Goal: Task Accomplishment & Management: Use online tool/utility

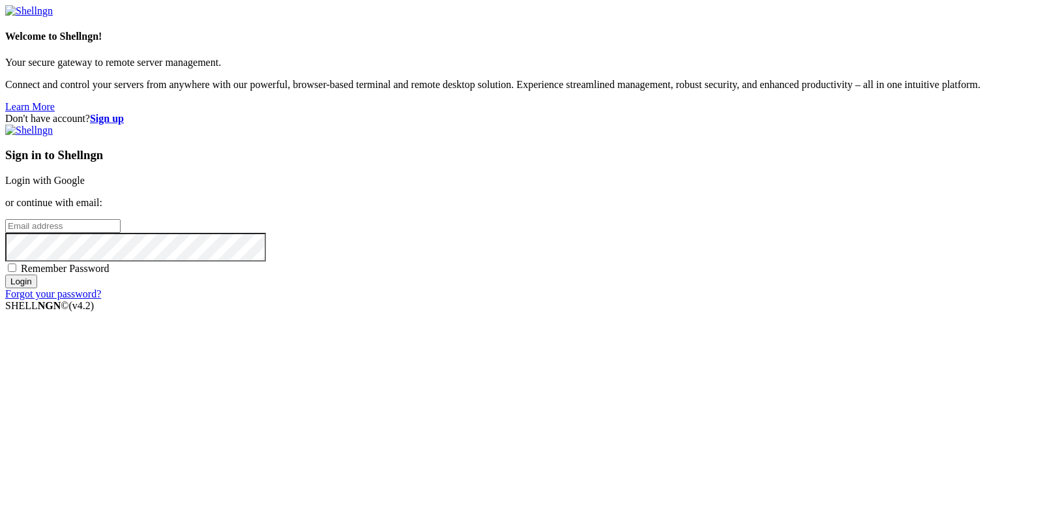
click at [85, 186] on link "Login with Google" at bounding box center [45, 180] width 80 height 11
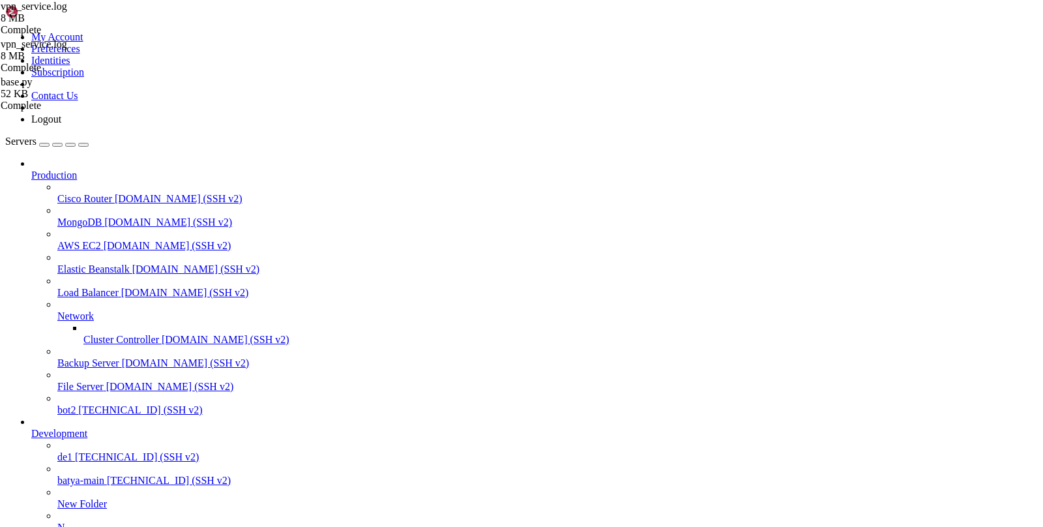
scroll to position [539676, 0]
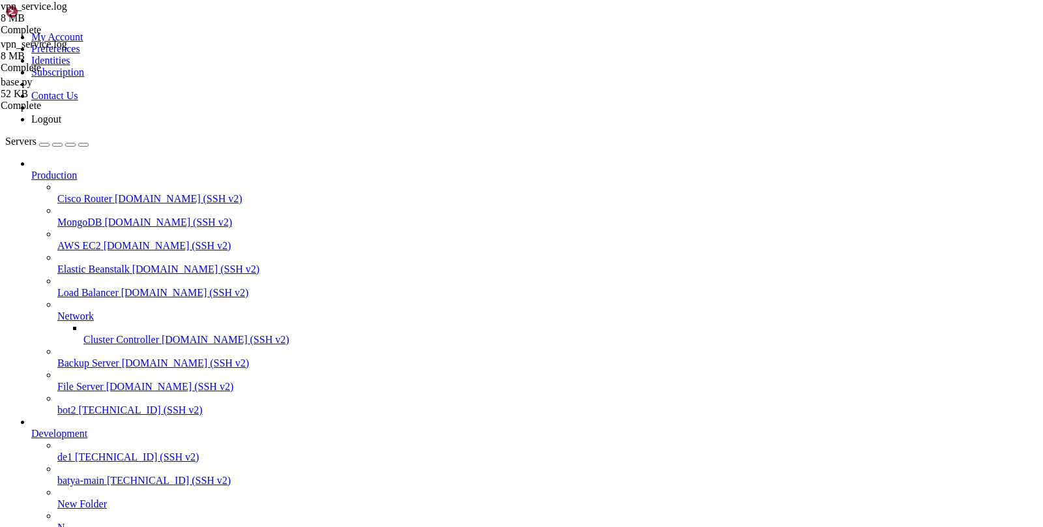
type input "/var/service/vpn-no-yk"
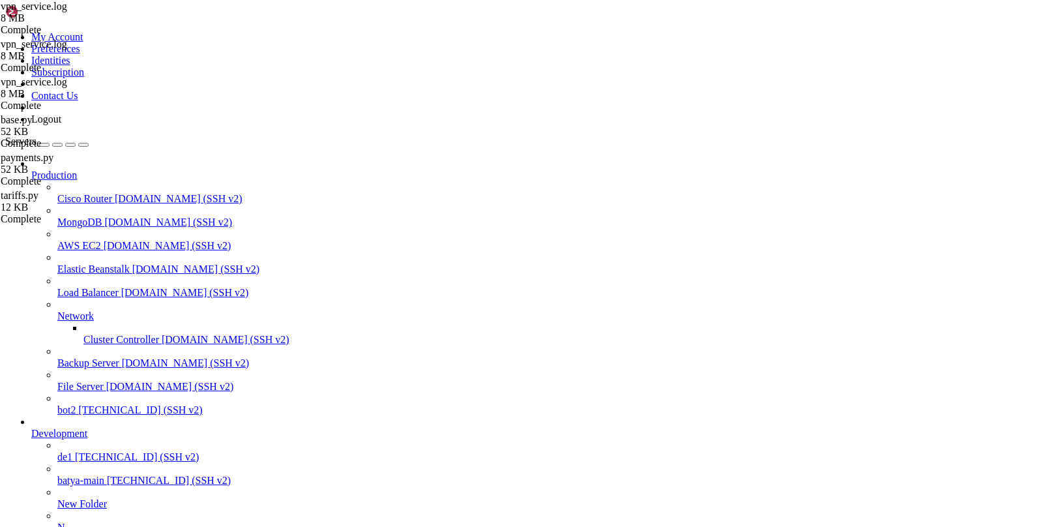
scroll to position [0, 0]
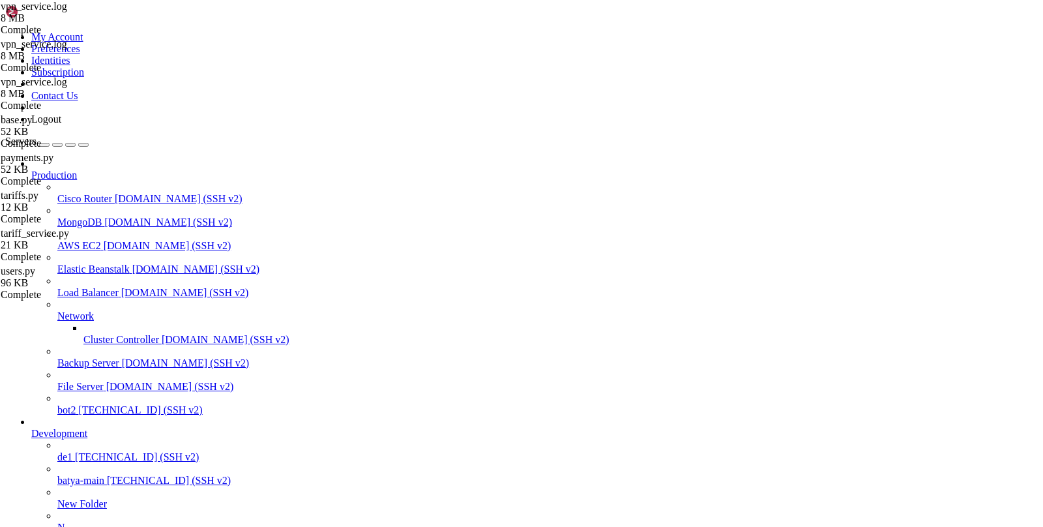
scroll to position [0, 0]
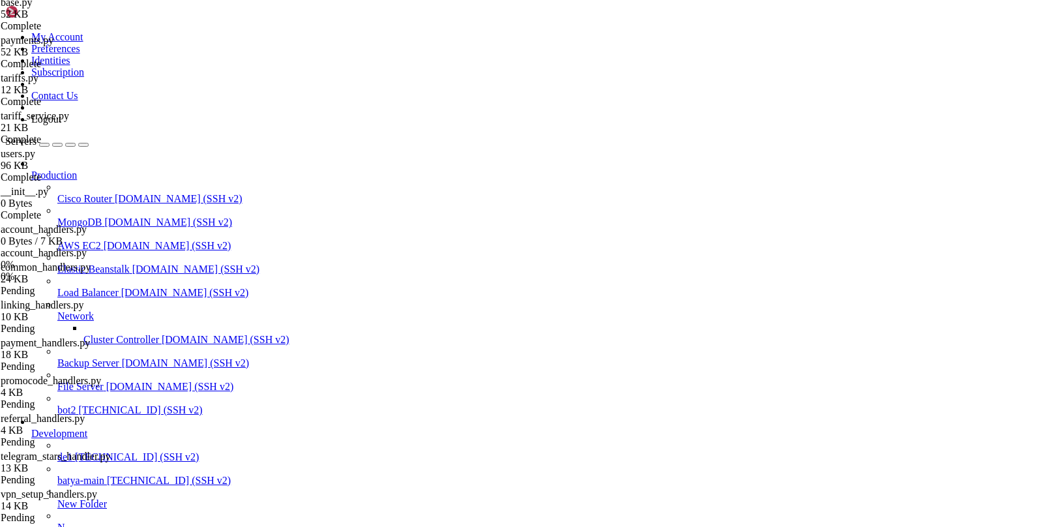
scroll to position [194, 0]
type input "/var/service/batya_vpn_bot"
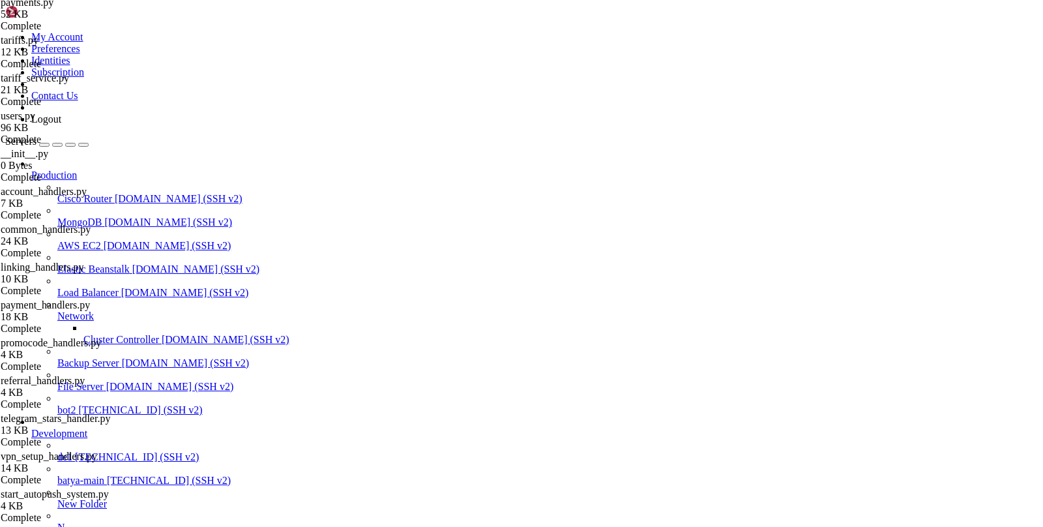
scroll to position [231, 0]
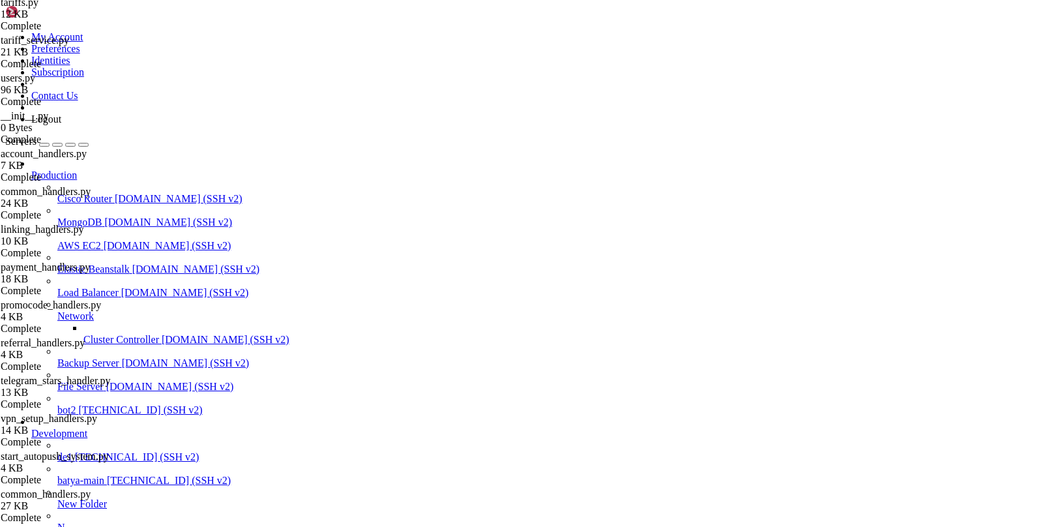
scroll to position [269, 0]
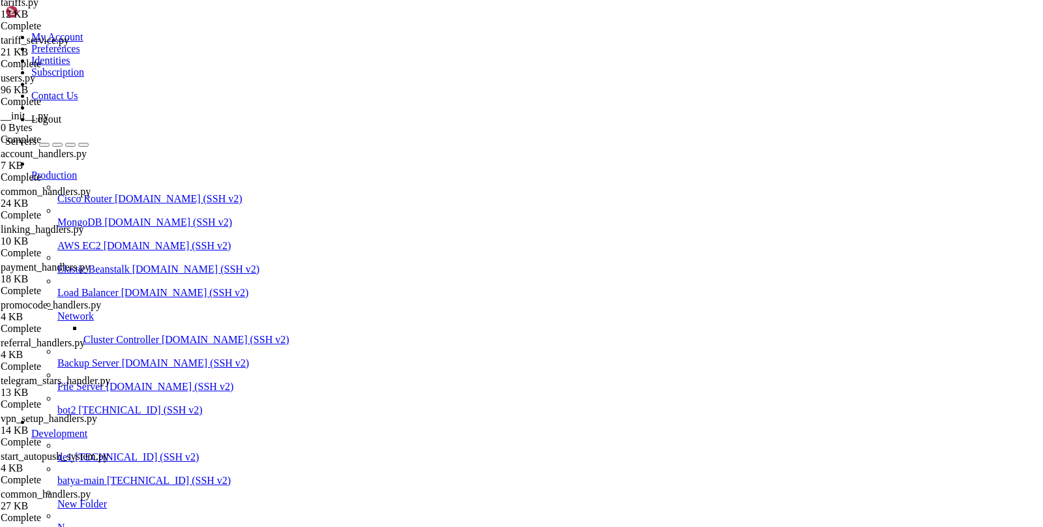
type input "/var/service/batya_vpn_bot2/handlers"
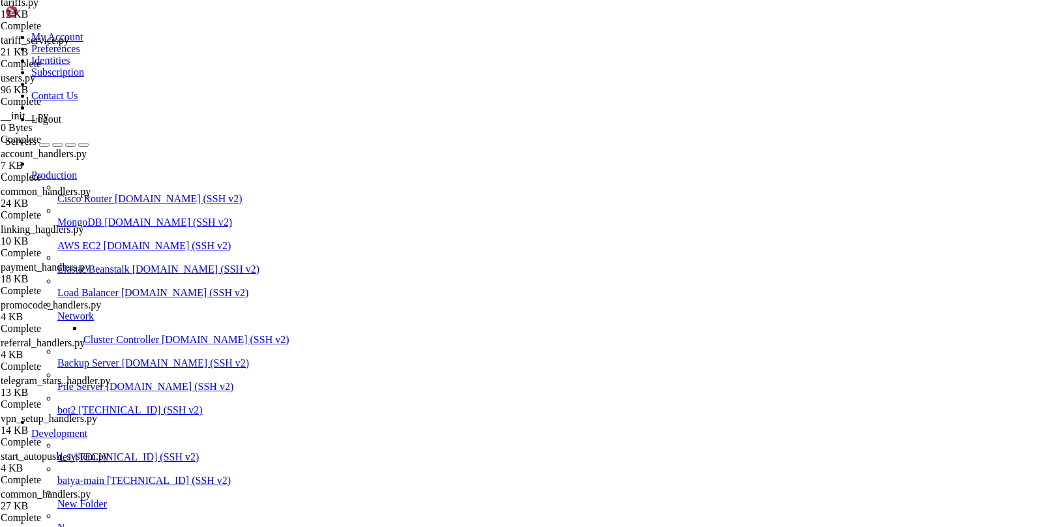
type textarea "success, reg_data = await api_client.register_user_universal("
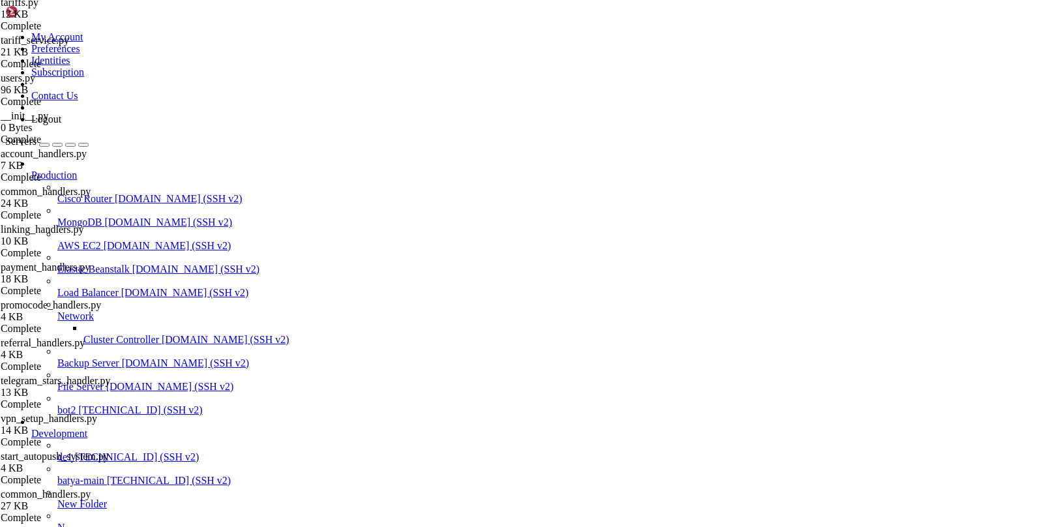
type input "p"
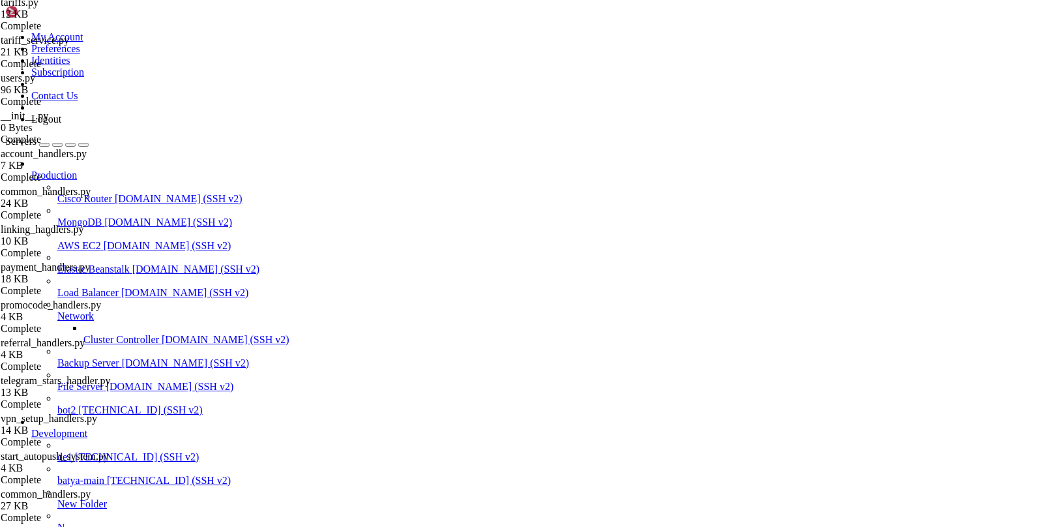
scroll to position [0, 0]
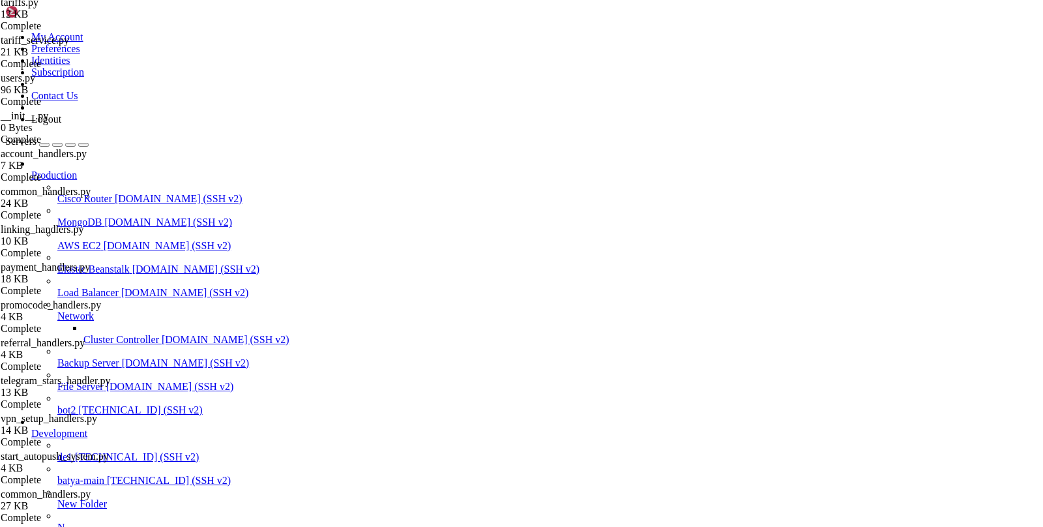
scroll to position [124, 0]
type input "/var/service/batya_vpn_bot3/handlers"
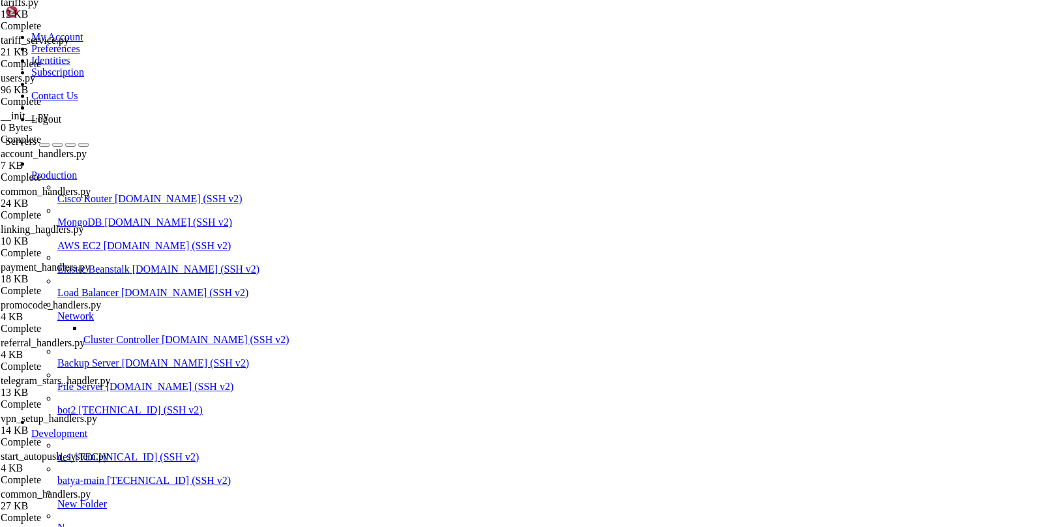
type input "proxy"
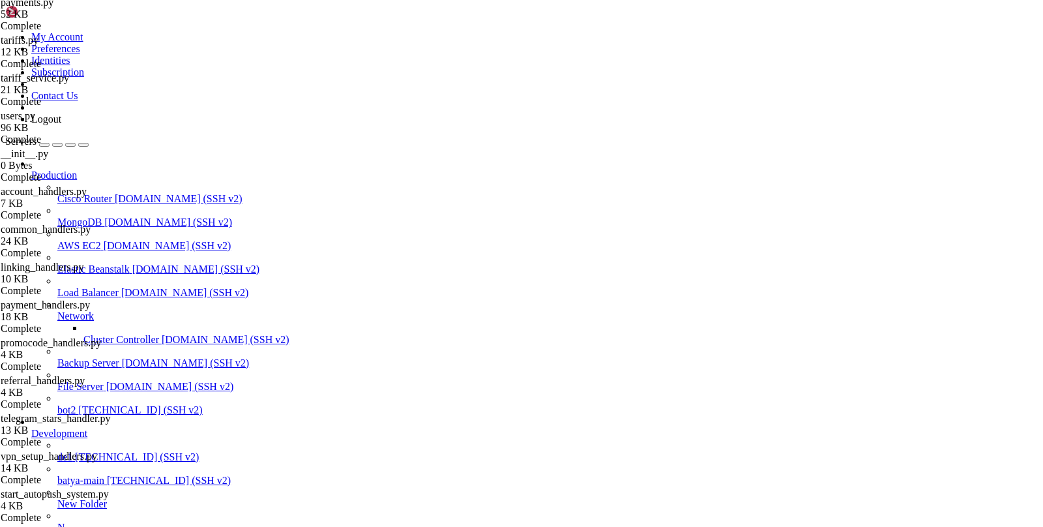
scroll to position [383, 0]
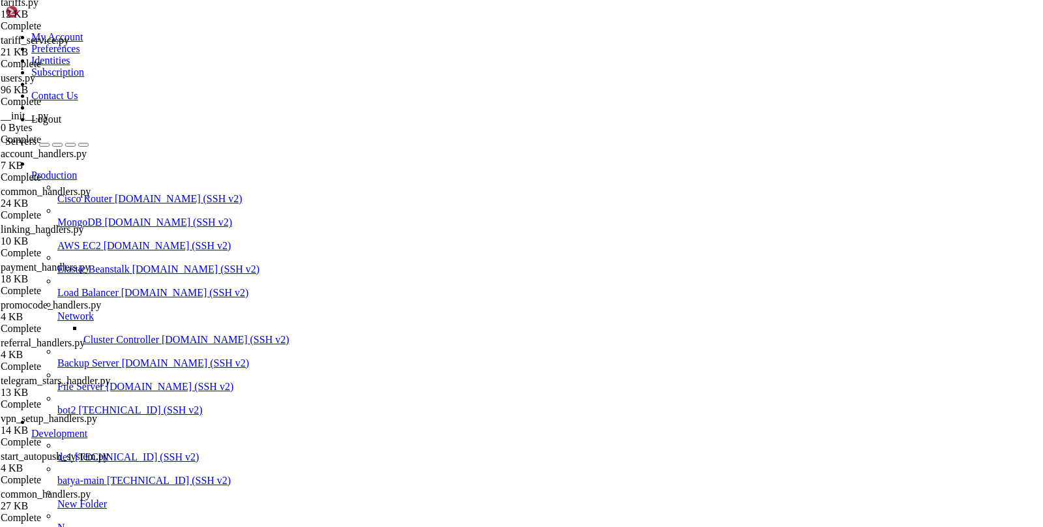
scroll to position [543188, 0]
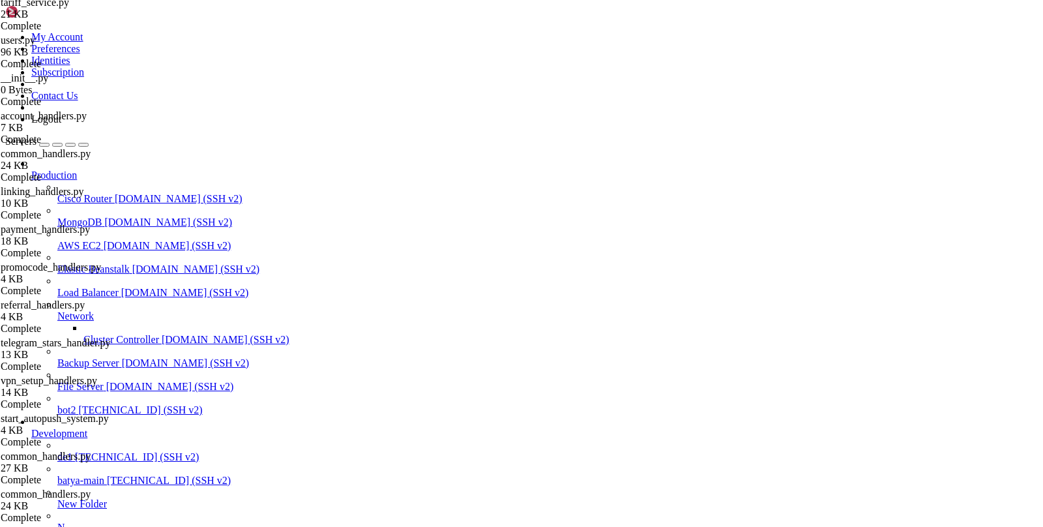
drag, startPoint x: 141, startPoint y: 1230, endPoint x: 53, endPoint y: 1230, distance: 87.3
copy x-row "2987183.vpnbot3"
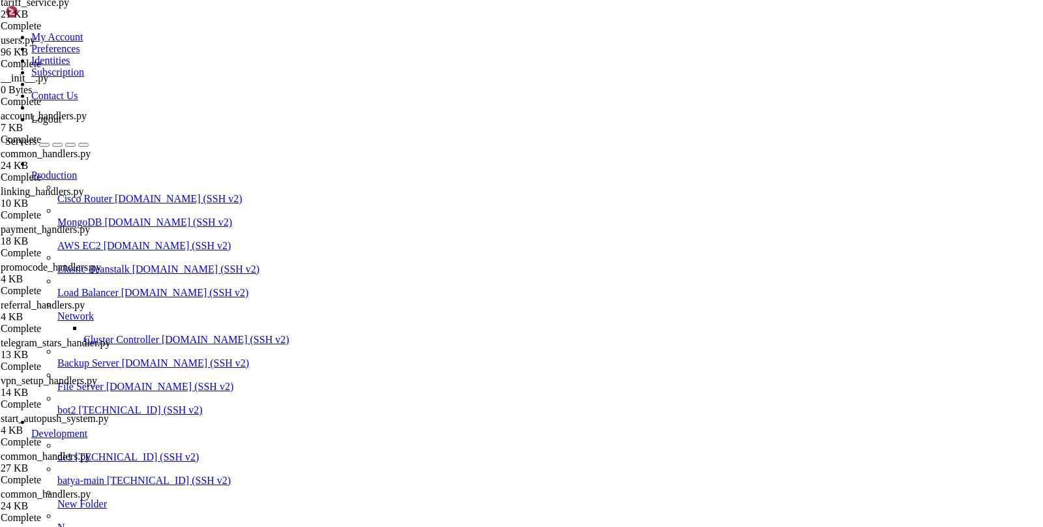
scroll to position [545042, 0]
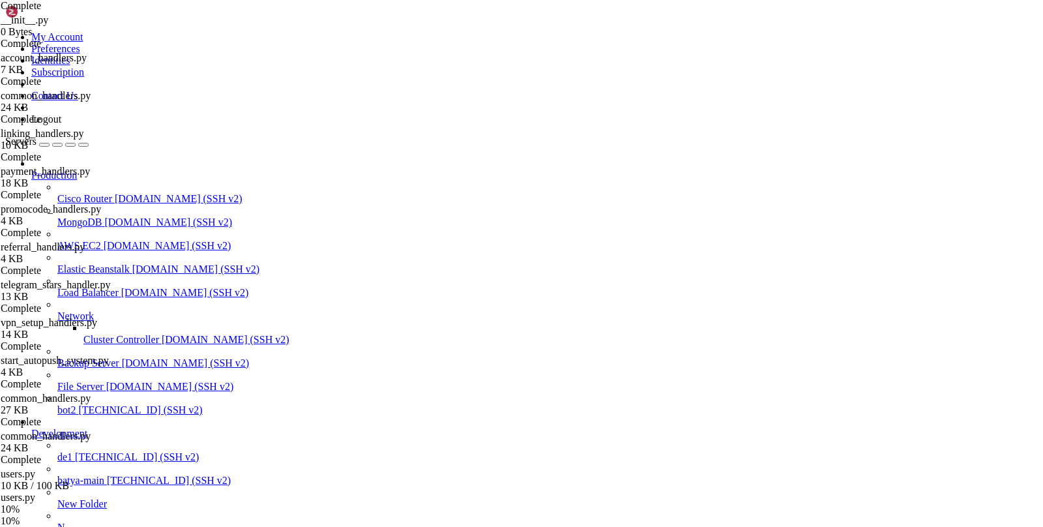
scroll to position [545118, 0]
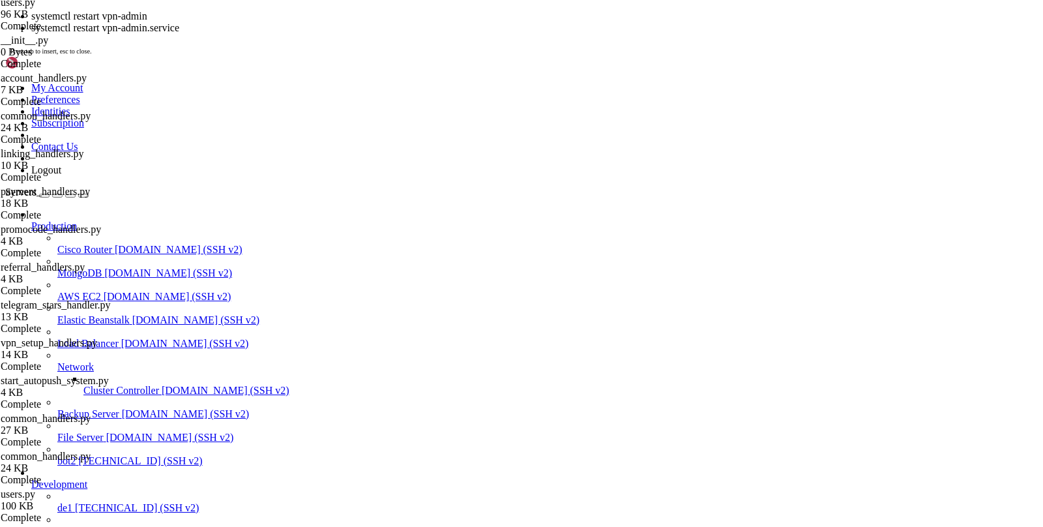
scroll to position [545183, 0]
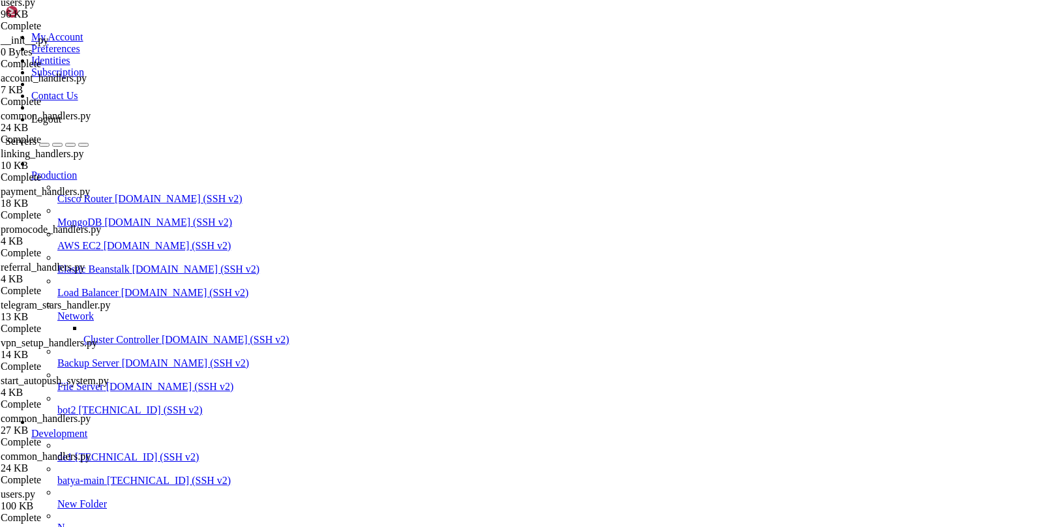
type input "/var/service/vpn-no-yk"
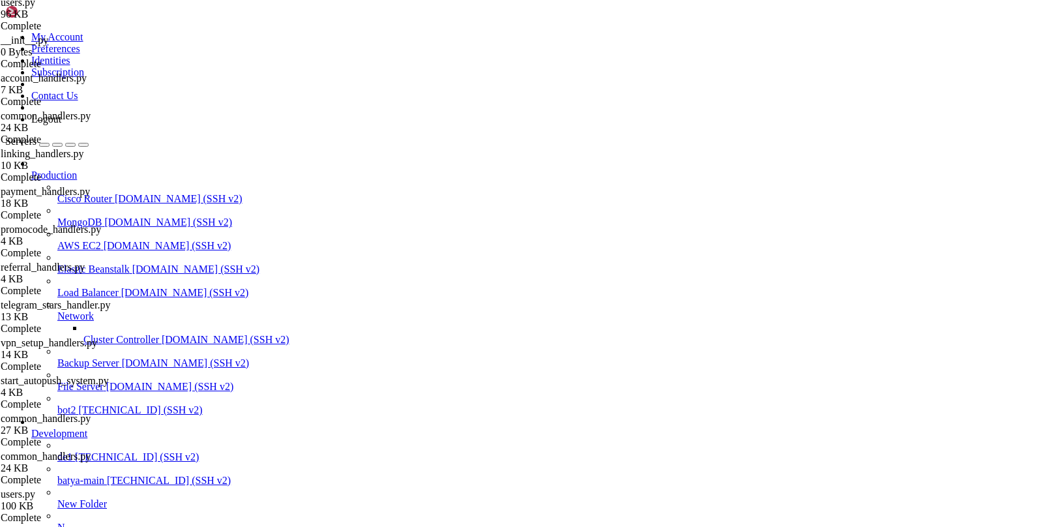
drag, startPoint x: 884, startPoint y: 502, endPoint x: 208, endPoint y: 194, distance: 743.4
type textarea "[DATE] 13:21:05,369 - api.users - INFO - ⚠️ Устройство DEVICE_ID_TEST88 не прив…"
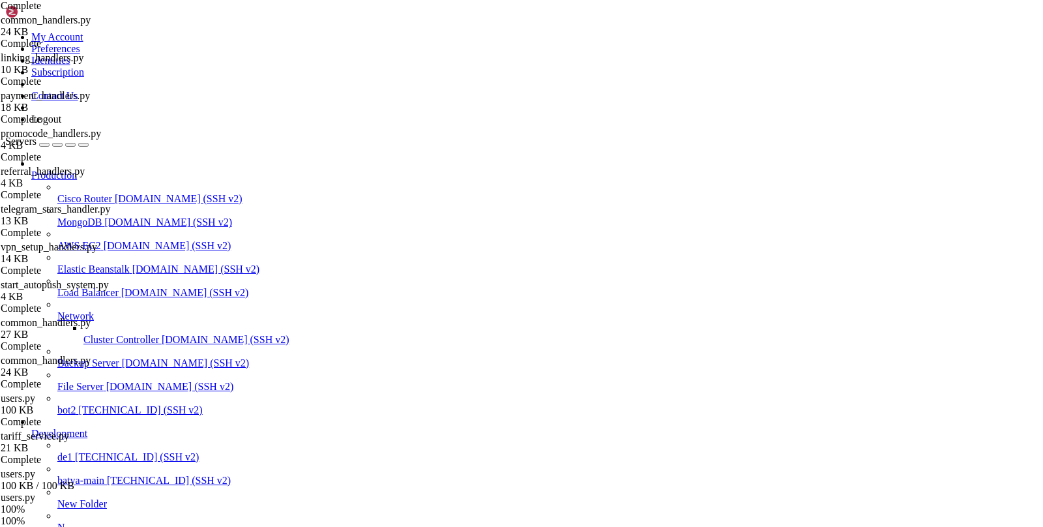
scroll to position [572, 0]
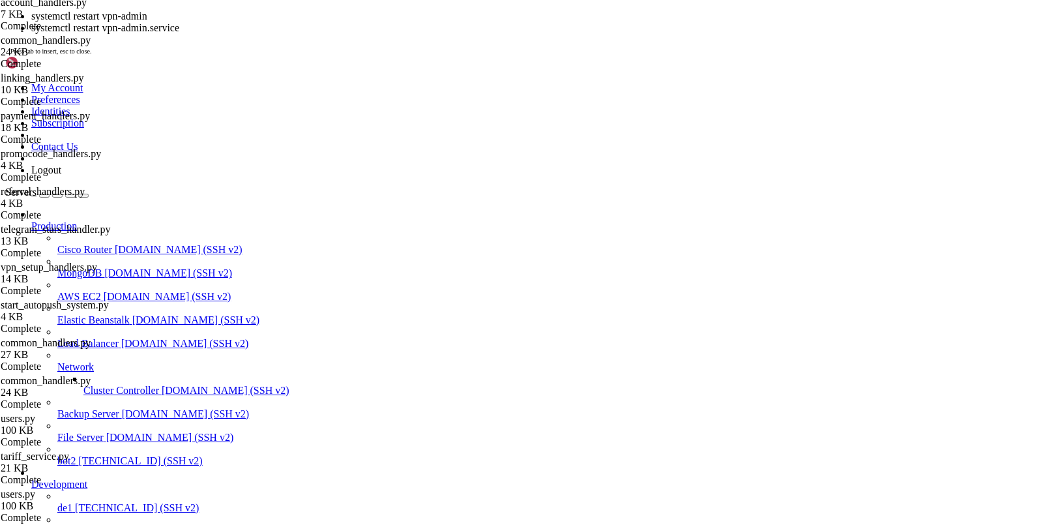
scroll to position [545193, 0]
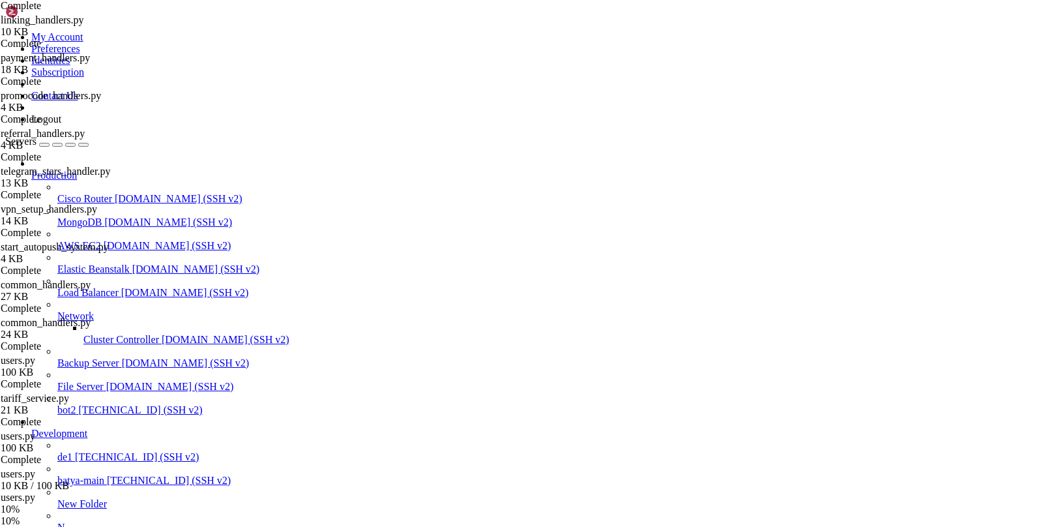
scroll to position [609, 0]
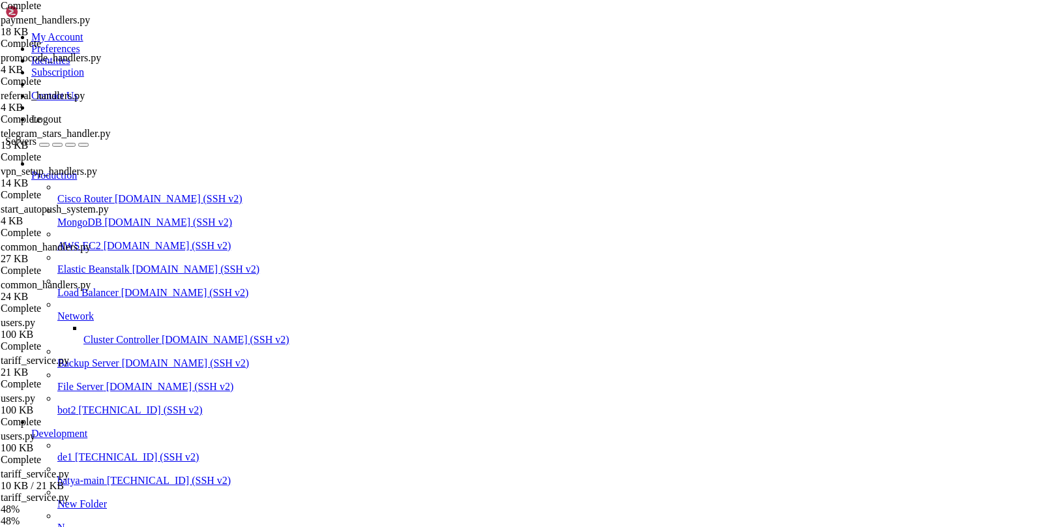
scroll to position [646, 0]
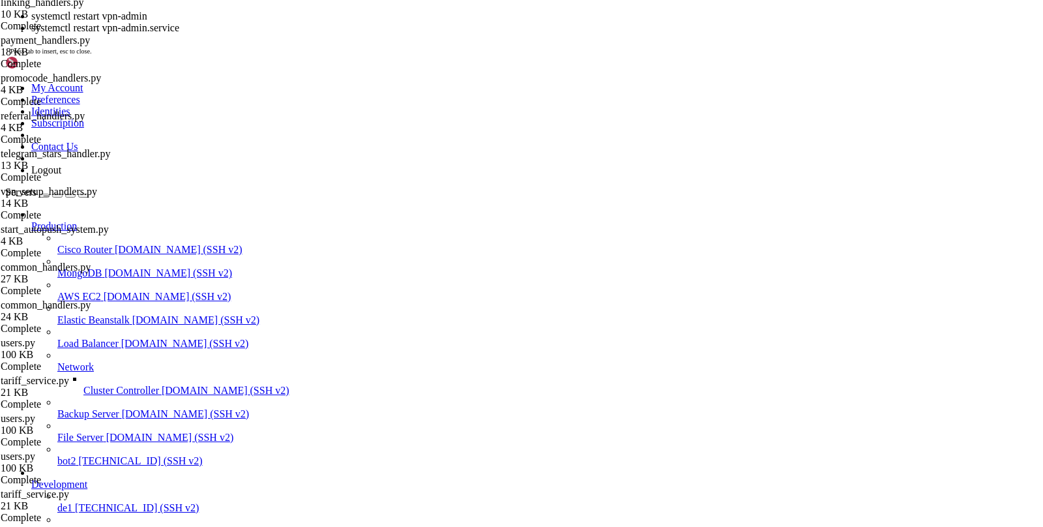
scroll to position [545205, 0]
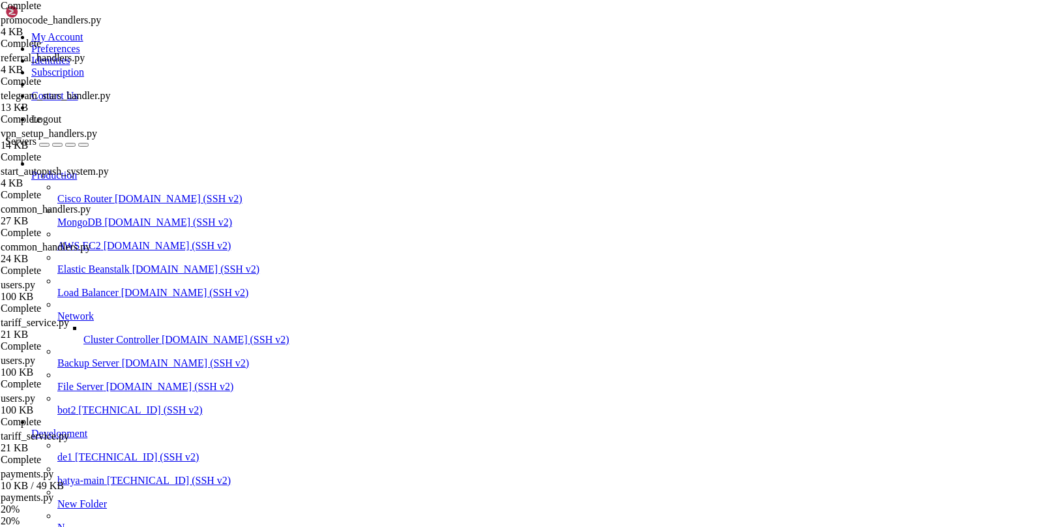
scroll to position [685, 0]
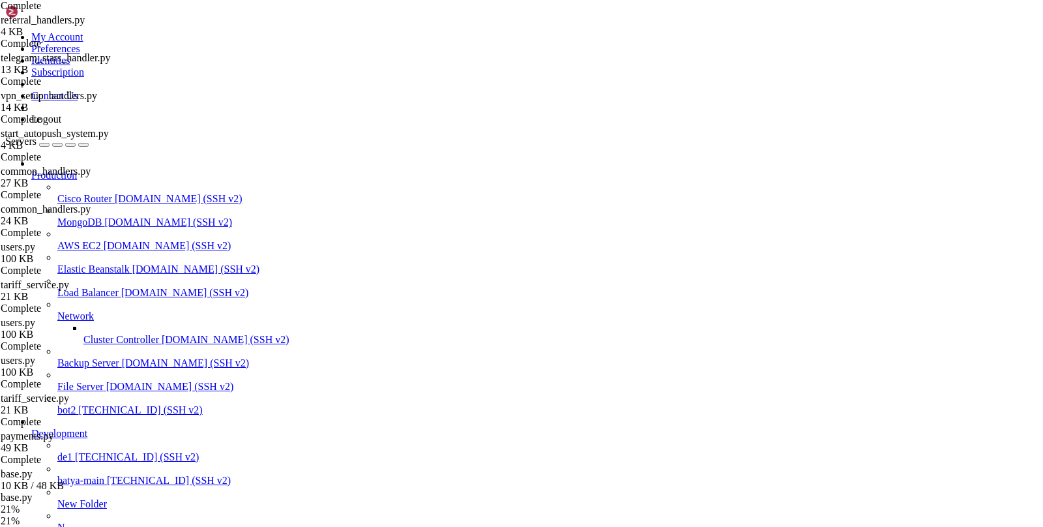
scroll to position [722, 0]
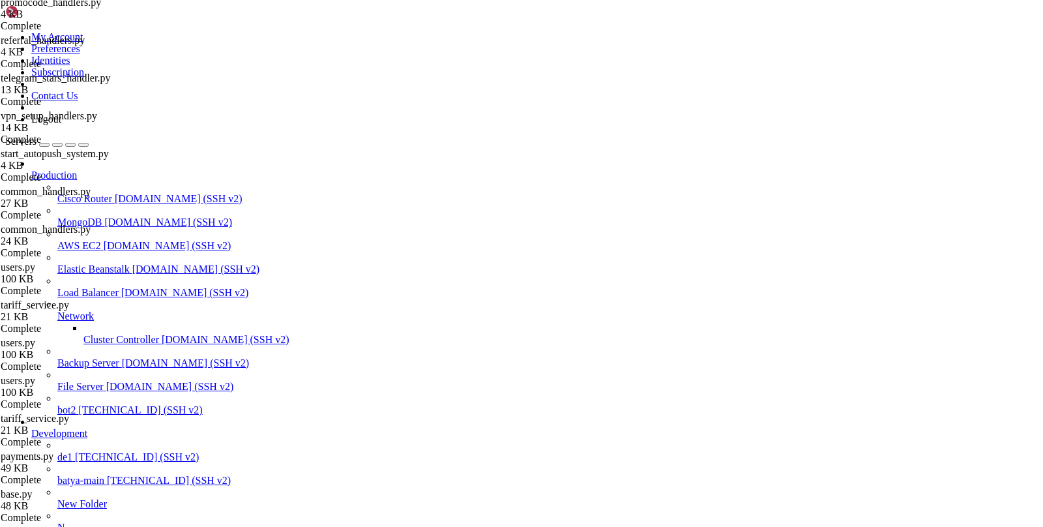
type input "/var/service/vpn-no-yk"
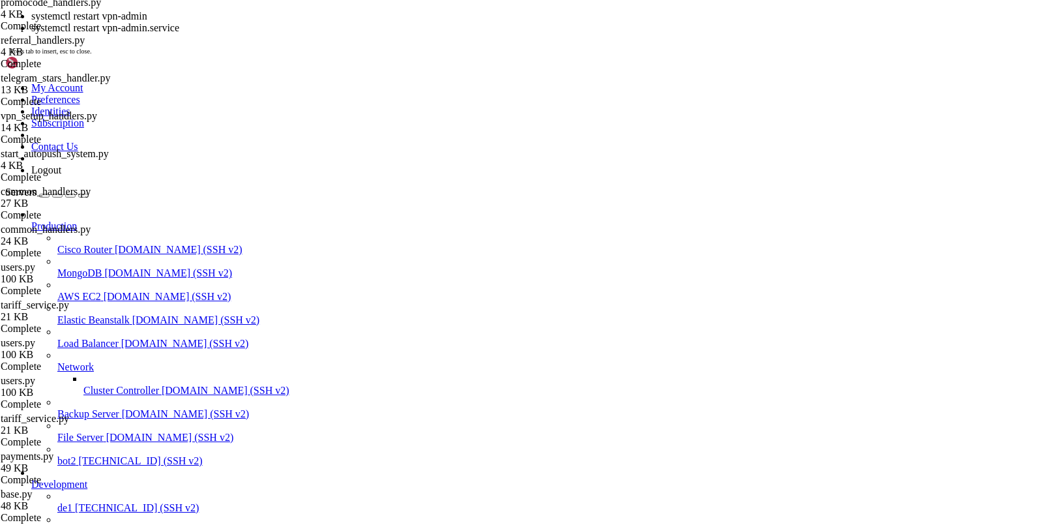
scroll to position [545215, 0]
